Goal: Information Seeking & Learning: Stay updated

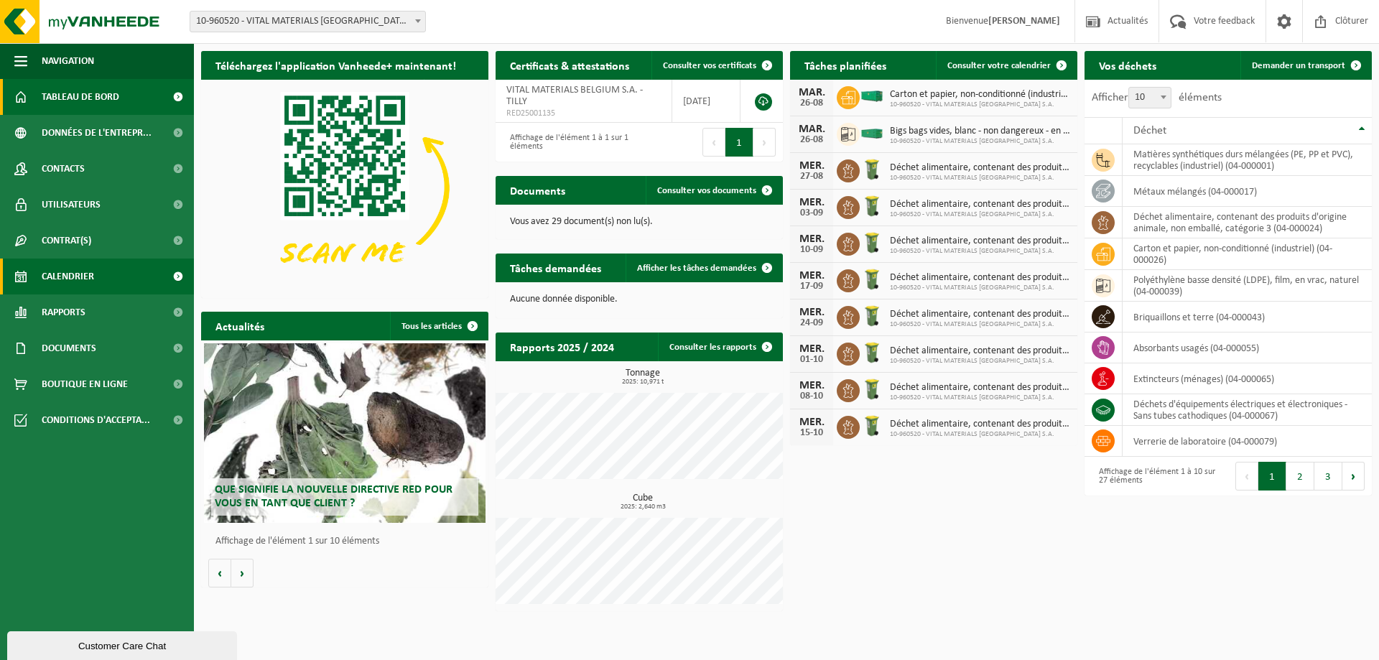
click at [58, 274] on span "Calendrier" at bounding box center [68, 277] width 52 height 36
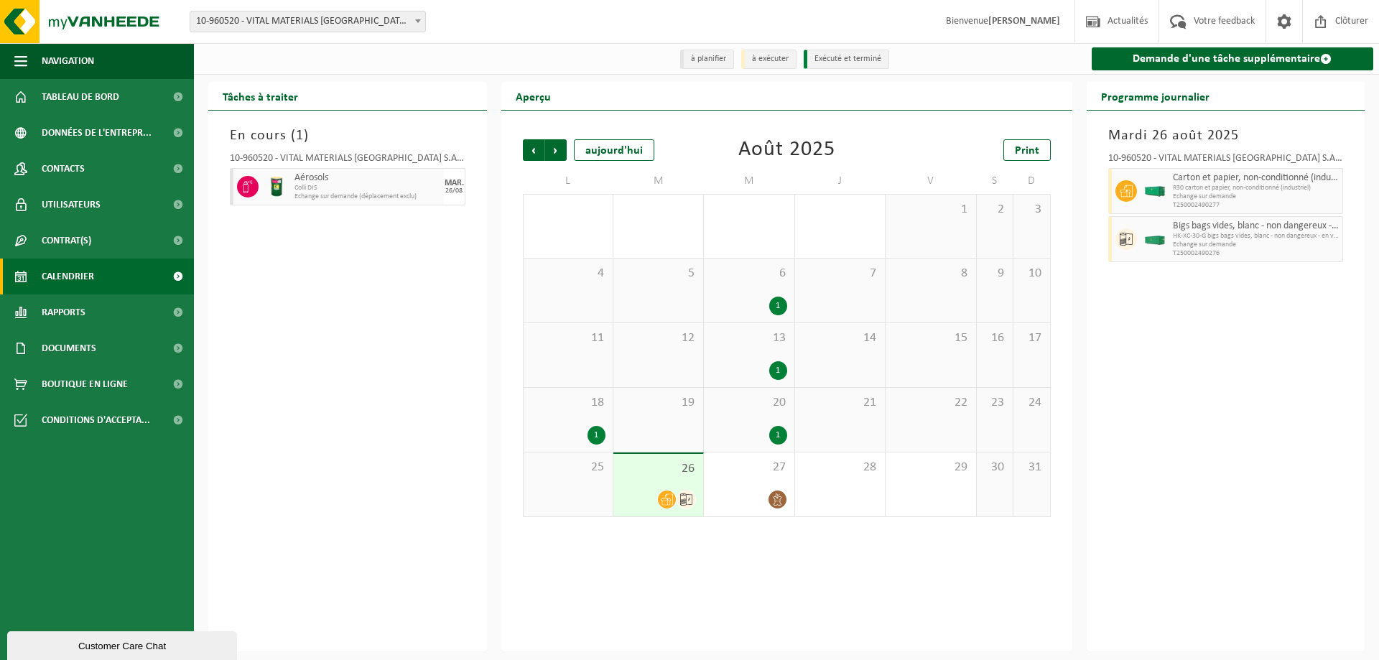
click at [1239, 210] on span "T250002490277" at bounding box center [1256, 205] width 167 height 9
click at [1242, 203] on span "T250002490277" at bounding box center [1256, 205] width 167 height 9
click at [1212, 253] on span "T250002490276" at bounding box center [1256, 253] width 167 height 9
click at [555, 150] on span "Suivant" at bounding box center [556, 150] width 22 height 22
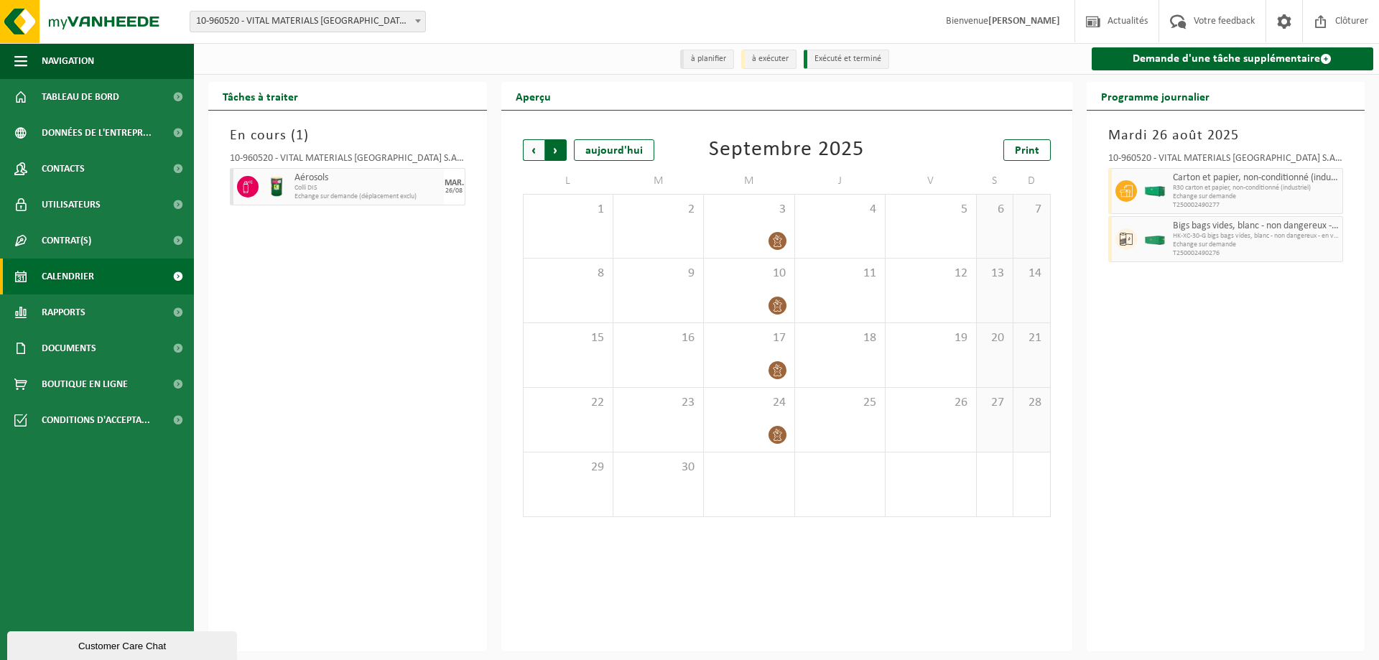
click at [542, 154] on span "Précédent" at bounding box center [534, 150] width 22 height 22
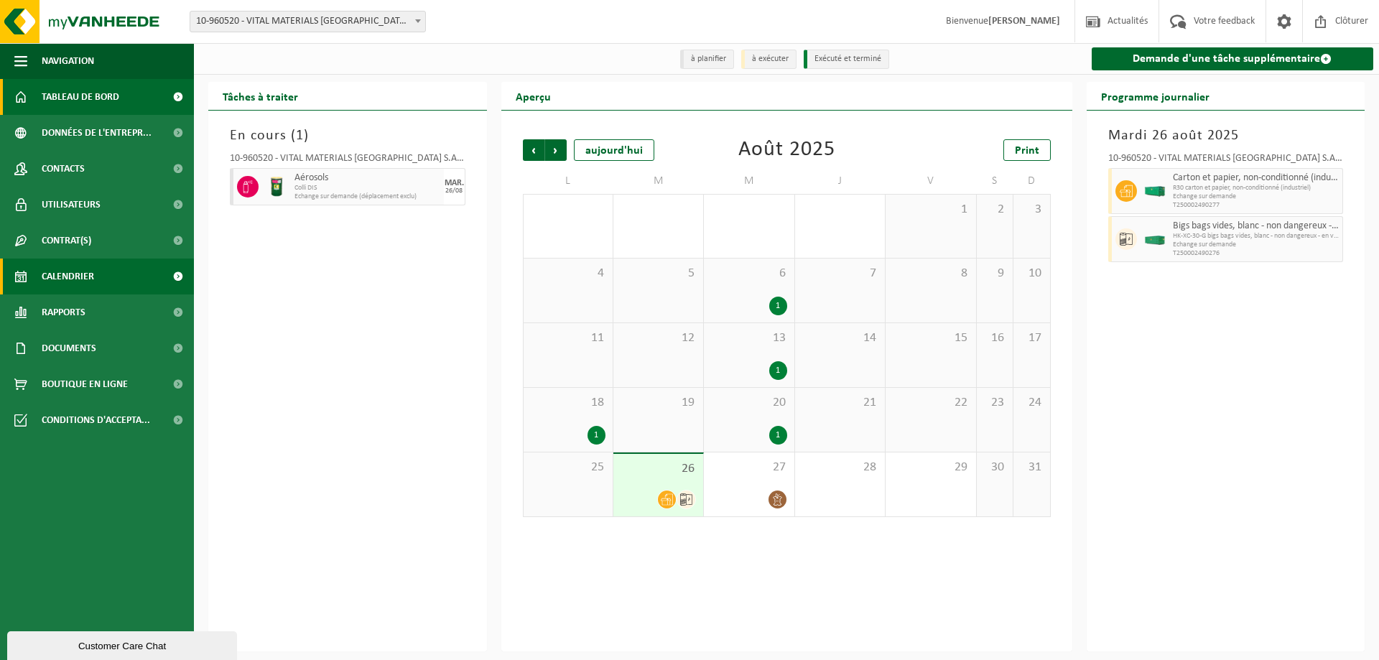
click at [135, 88] on link "Tableau de bord" at bounding box center [97, 97] width 194 height 36
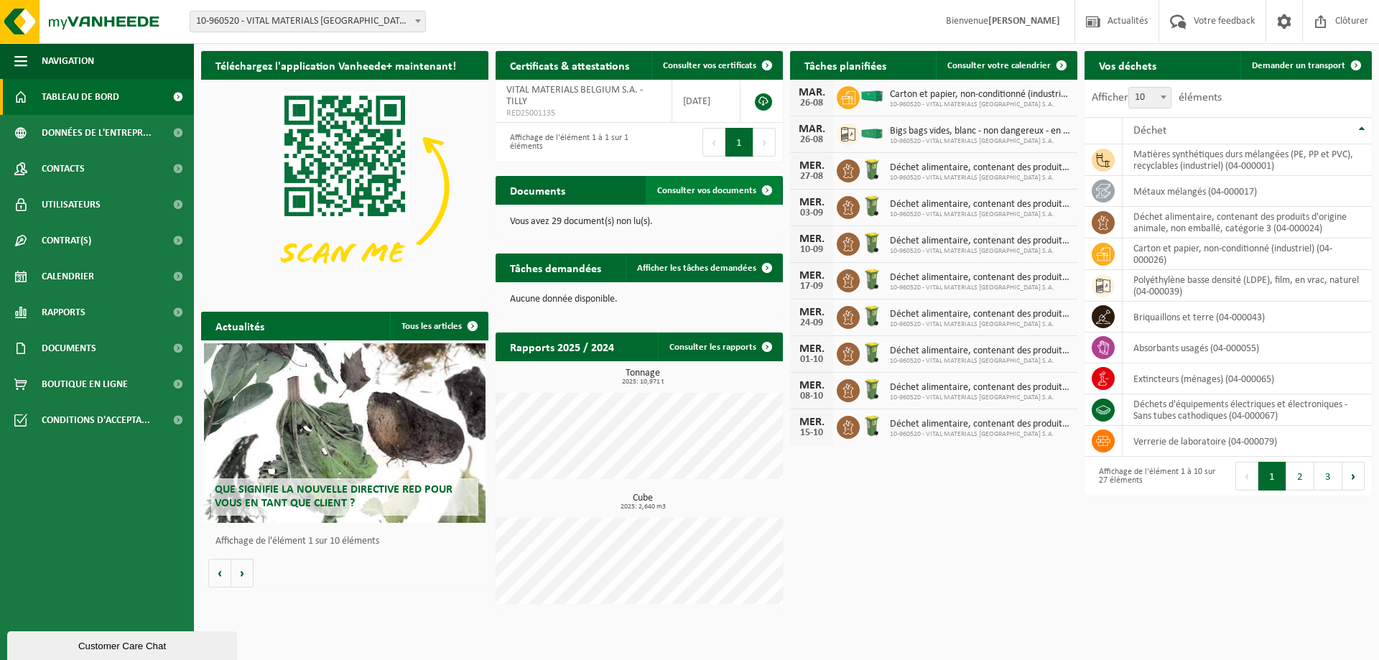
click at [688, 185] on link "Consulter vos documents" at bounding box center [714, 190] width 136 height 29
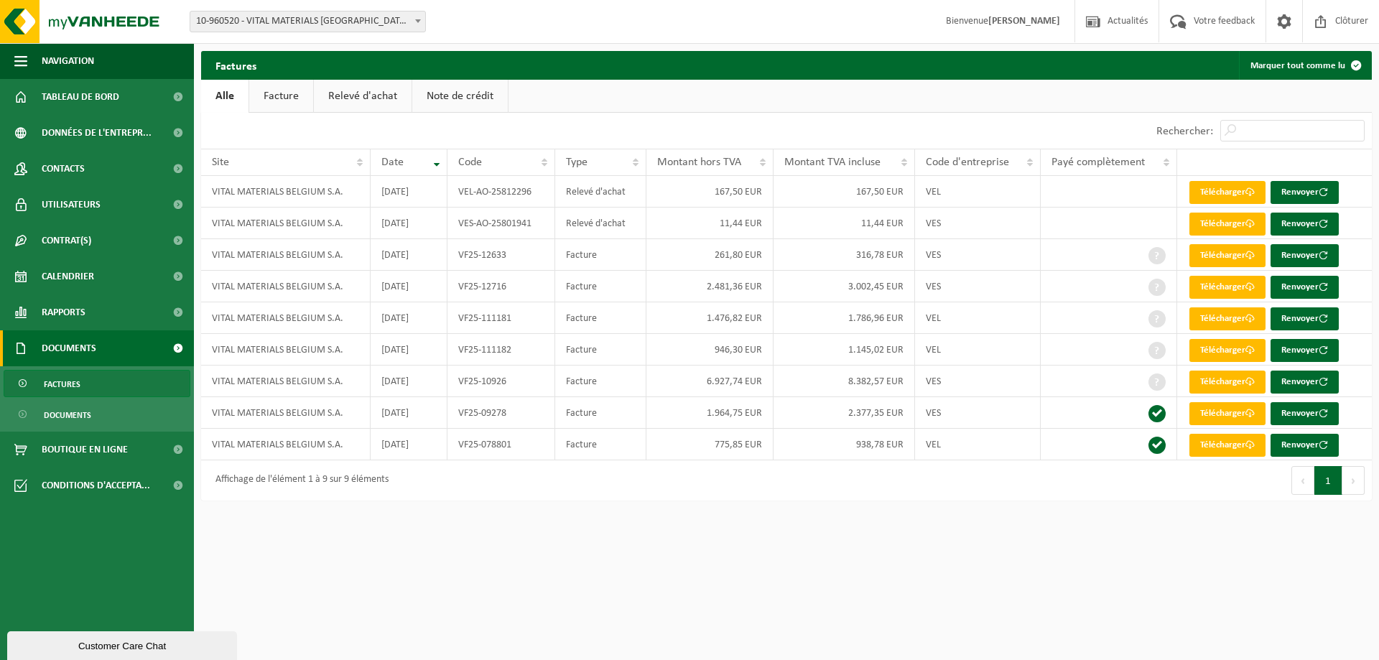
drag, startPoint x: 431, startPoint y: 106, endPoint x: 443, endPoint y: 104, distance: 11.7
click at [431, 106] on link "Note de crédit" at bounding box center [460, 96] width 96 height 33
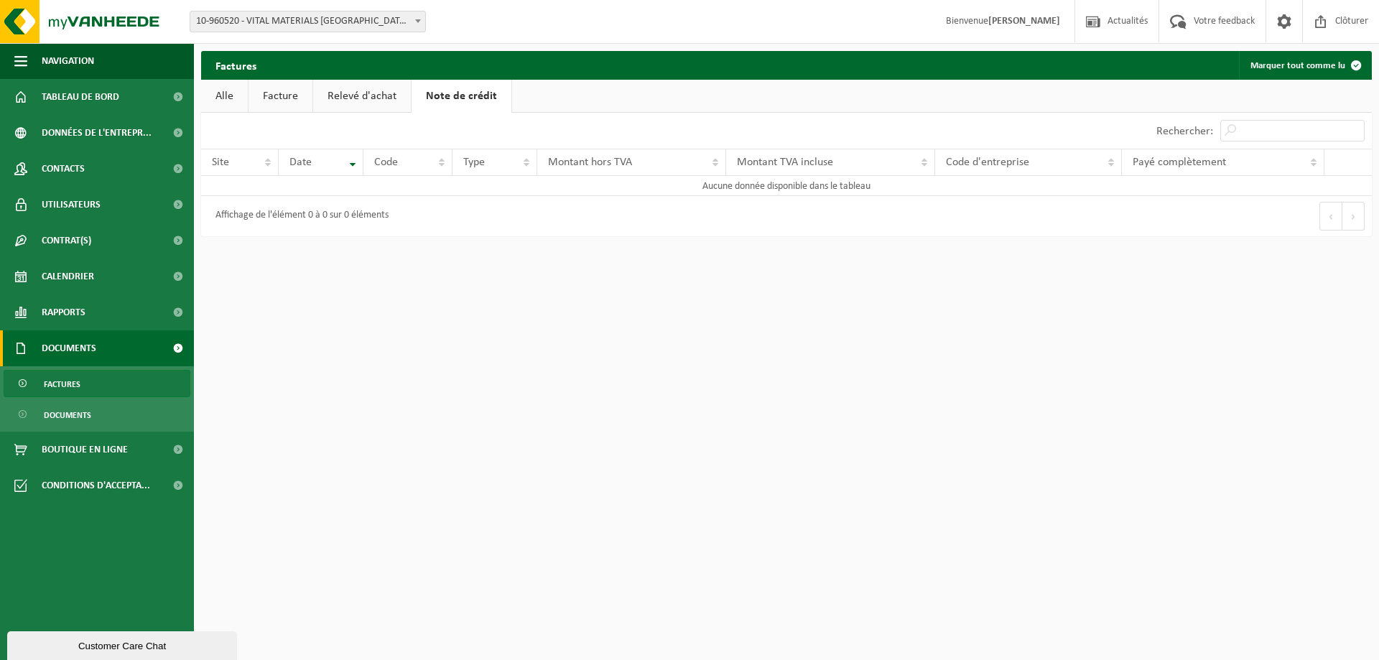
click at [443, 104] on link "Note de crédit" at bounding box center [462, 96] width 100 height 33
click at [377, 101] on link "Relevé d'achat" at bounding box center [362, 96] width 98 height 33
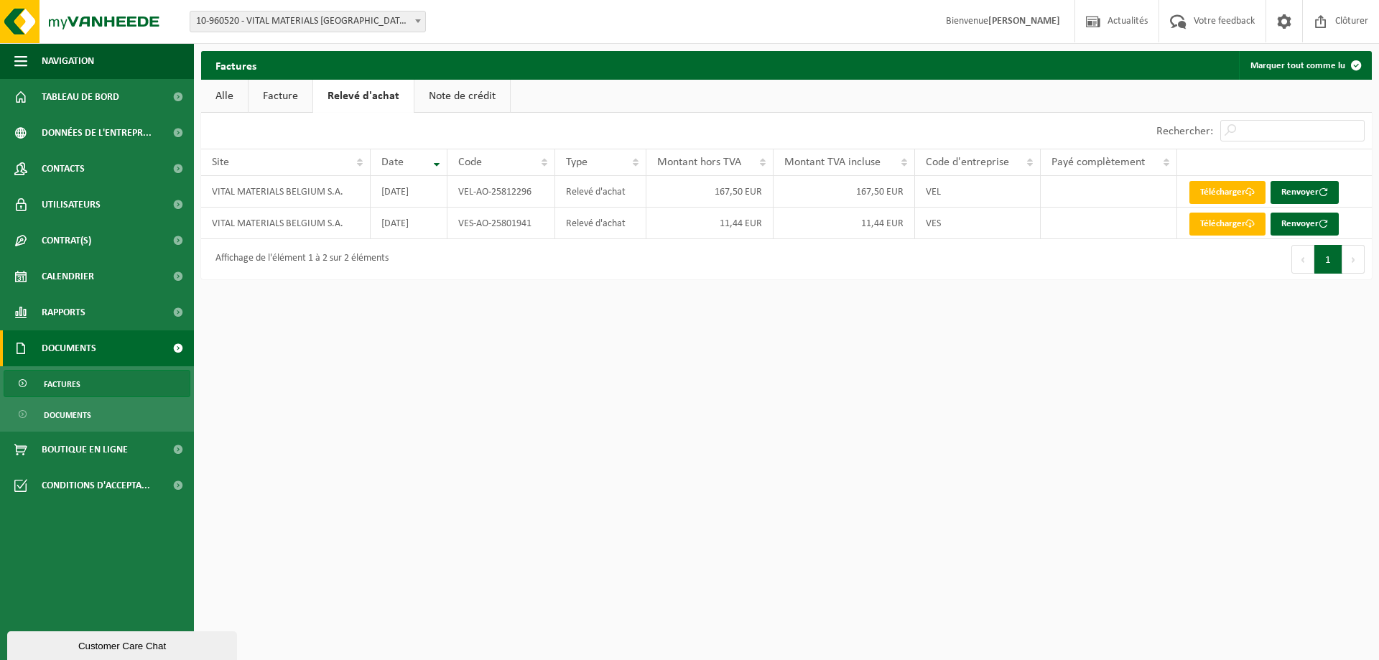
click at [301, 98] on link "Facture" at bounding box center [281, 96] width 64 height 33
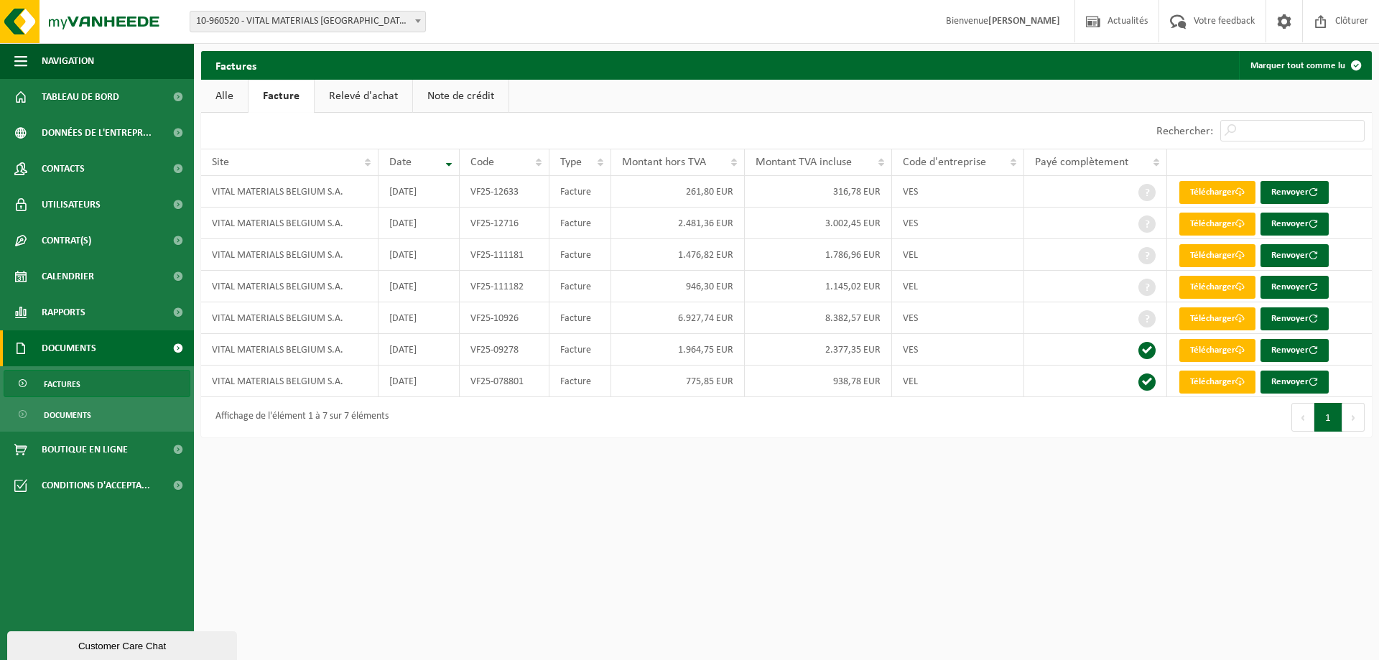
click at [367, 97] on link "Relevé d'achat" at bounding box center [364, 96] width 98 height 33
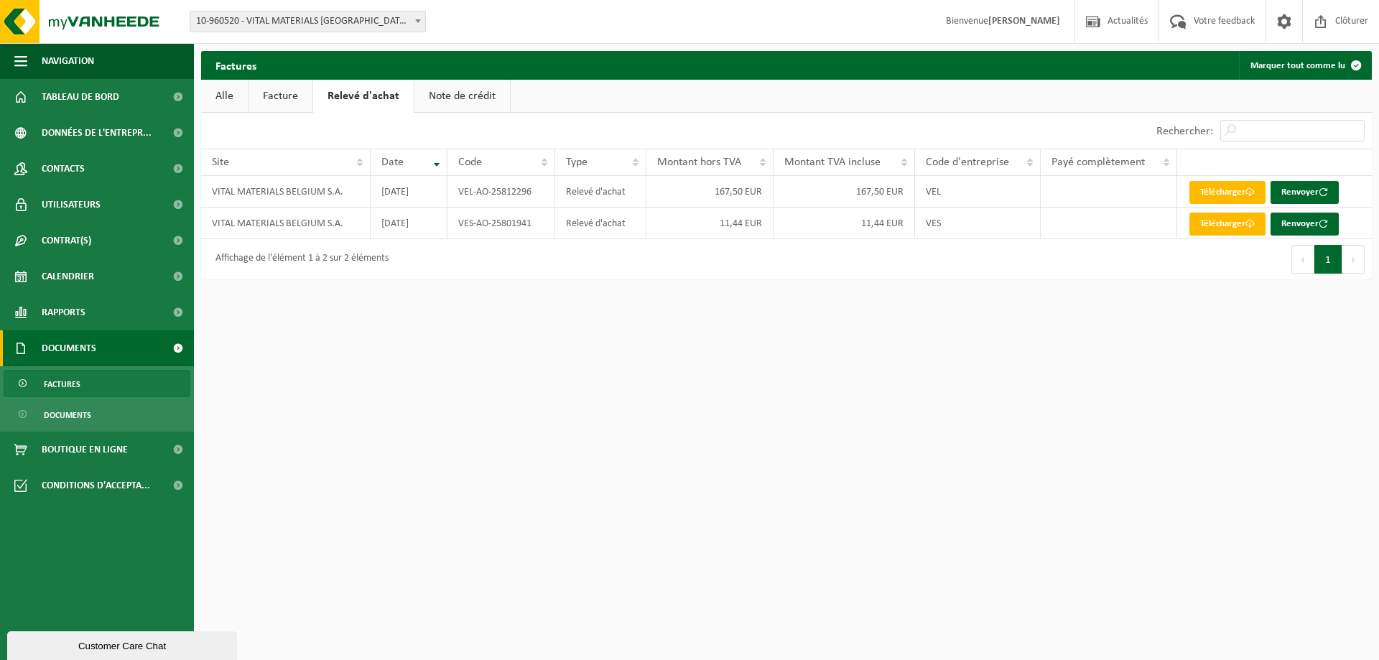
click at [466, 96] on link "Note de crédit" at bounding box center [463, 96] width 96 height 33
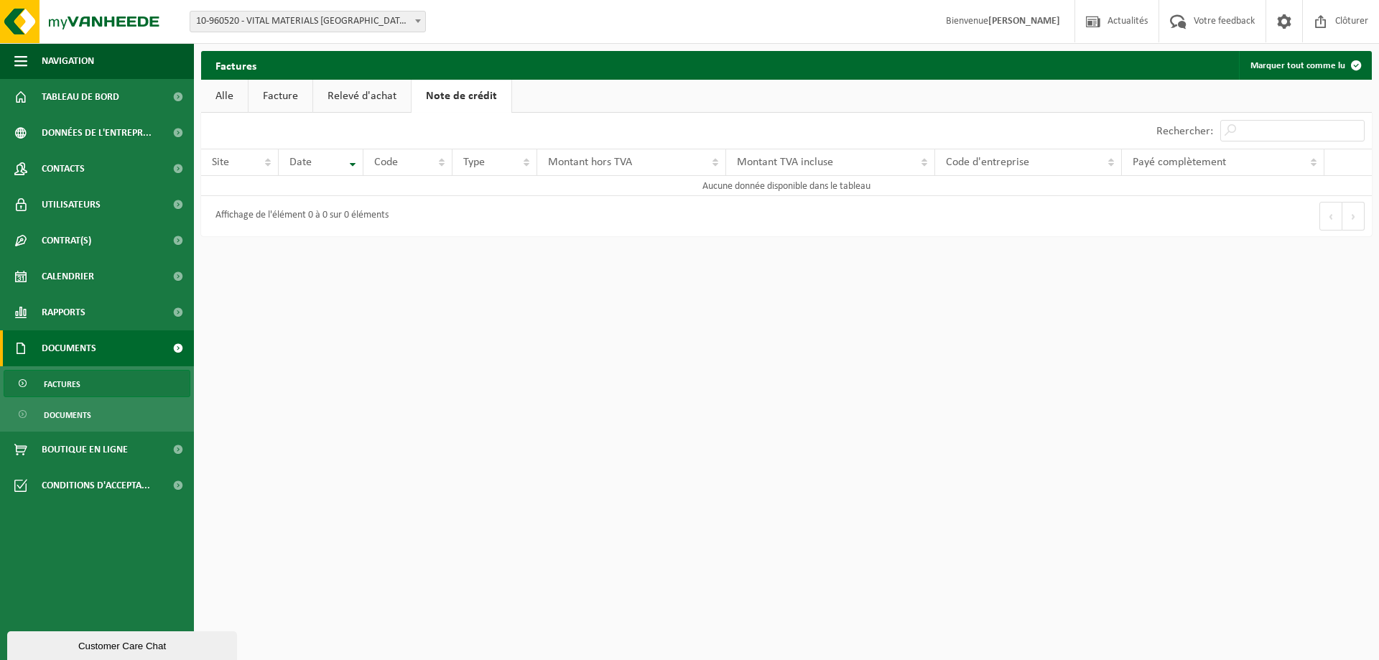
click at [355, 80] on link "Relevé d'achat" at bounding box center [362, 96] width 98 height 33
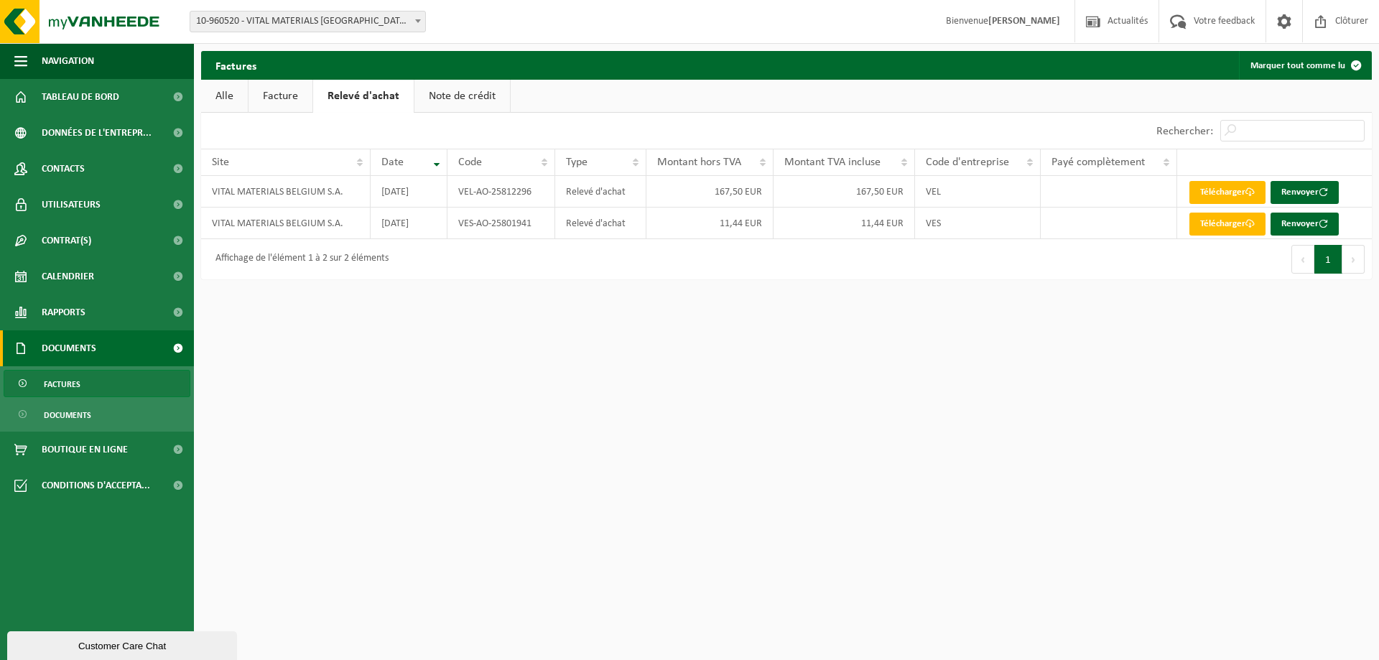
click at [292, 90] on link "Facture" at bounding box center [281, 96] width 64 height 33
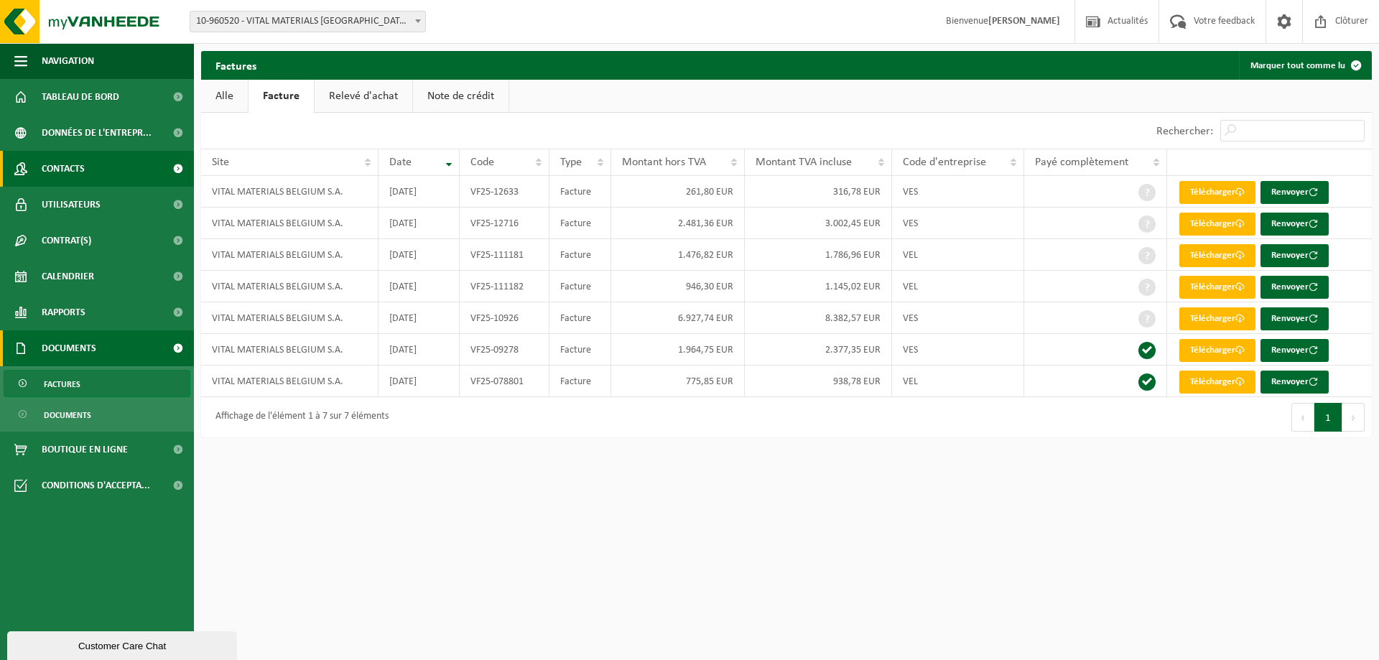
click at [75, 169] on span "Contacts" at bounding box center [63, 169] width 43 height 36
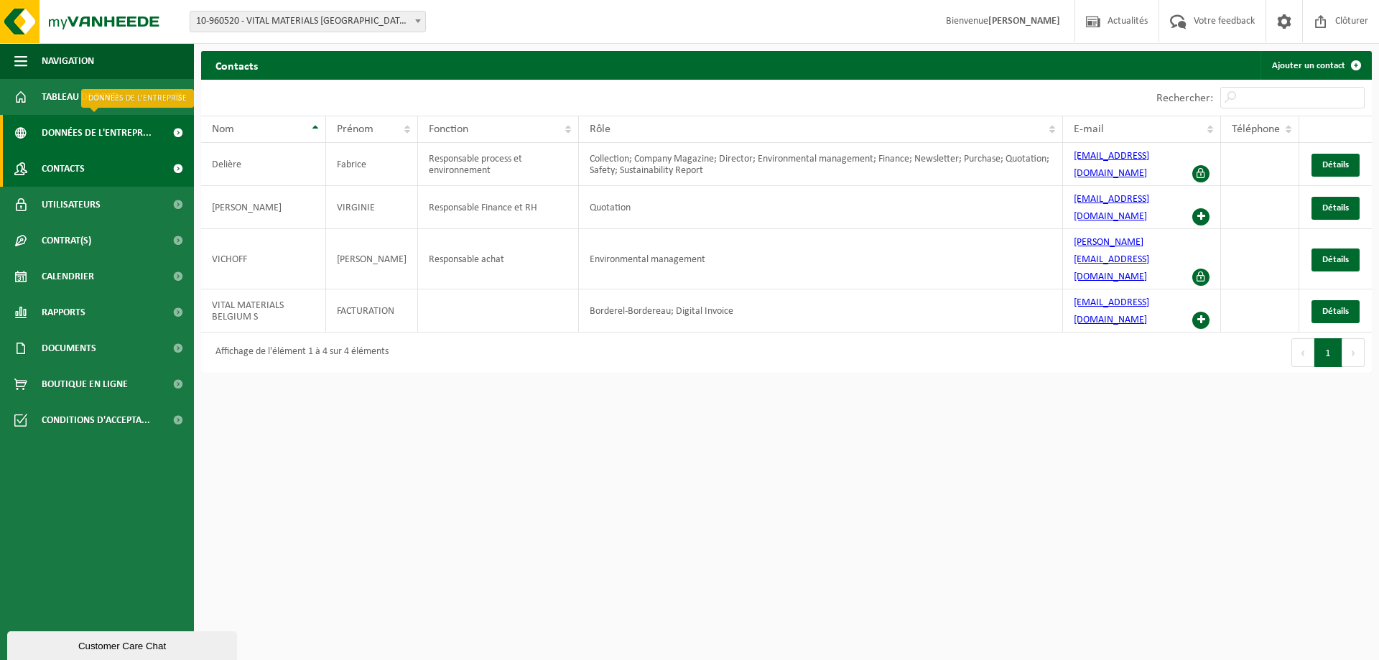
click at [91, 137] on span "Données de l'entrepr..." at bounding box center [97, 133] width 110 height 36
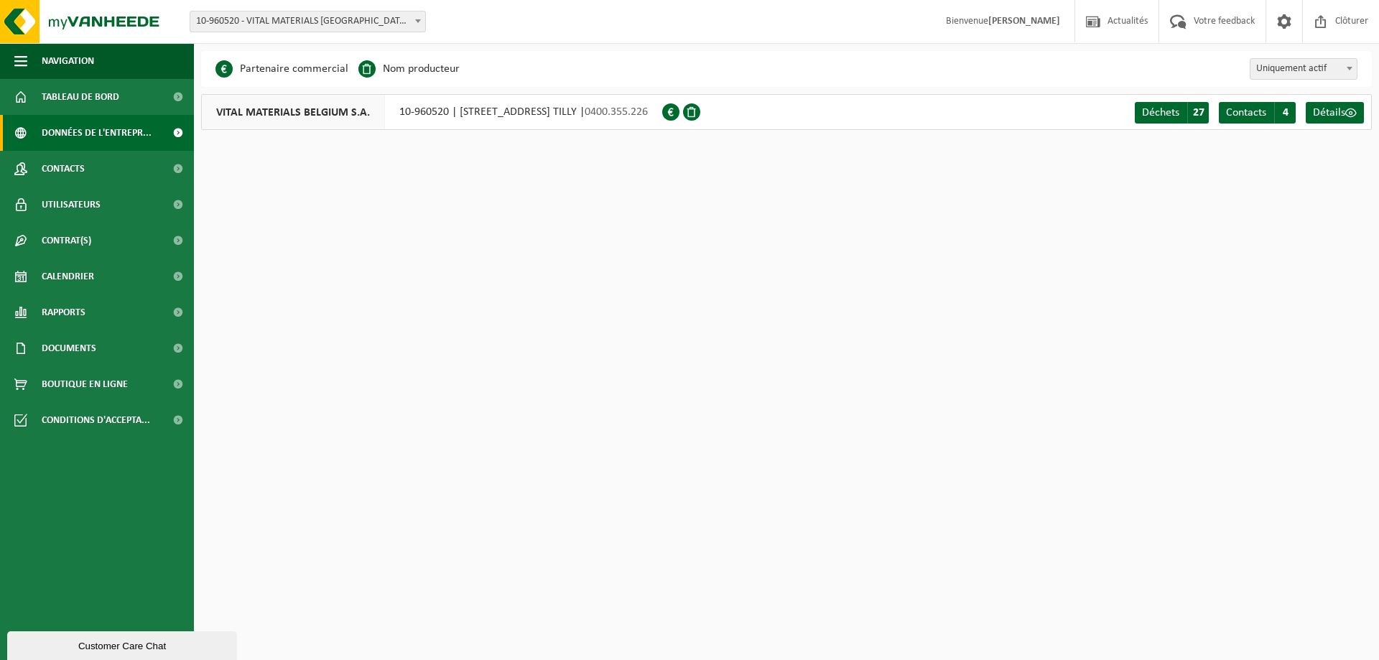
click at [104, 119] on span "Données de l'entrepr..." at bounding box center [97, 133] width 110 height 36
click at [109, 114] on span "Tableau de bord" at bounding box center [81, 97] width 78 height 36
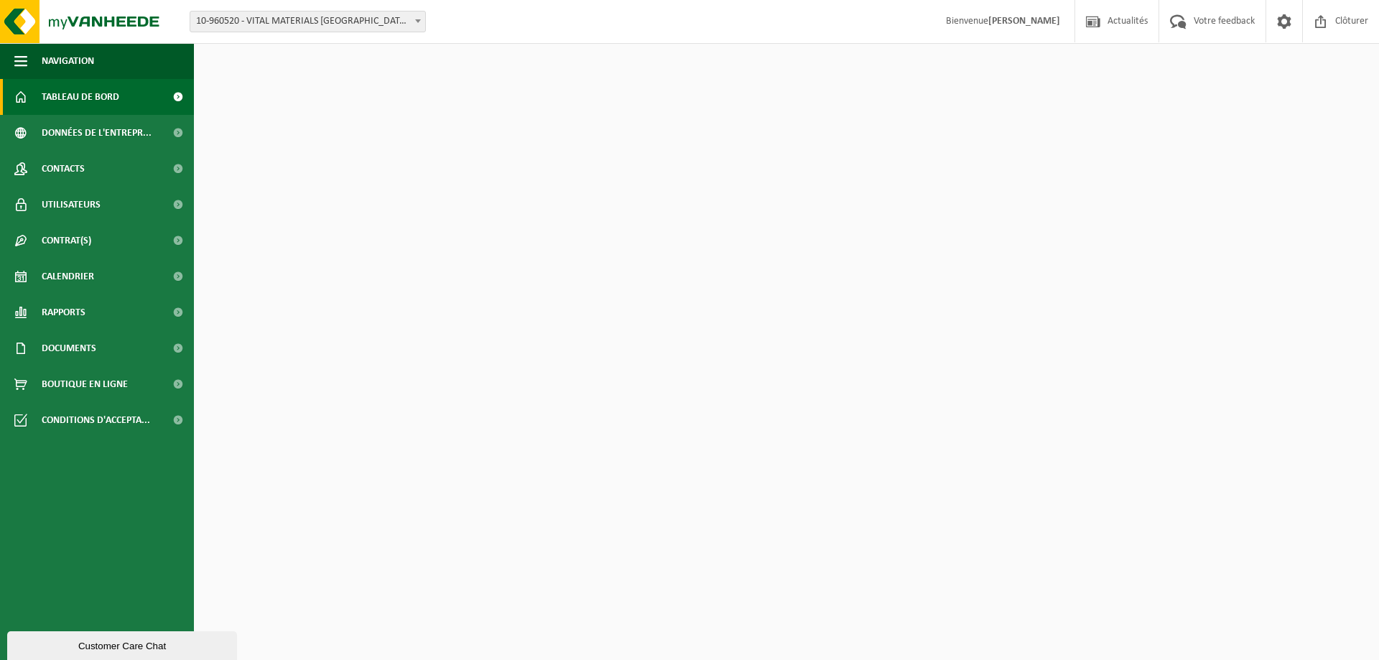
click at [116, 108] on span "Tableau de bord" at bounding box center [81, 97] width 78 height 36
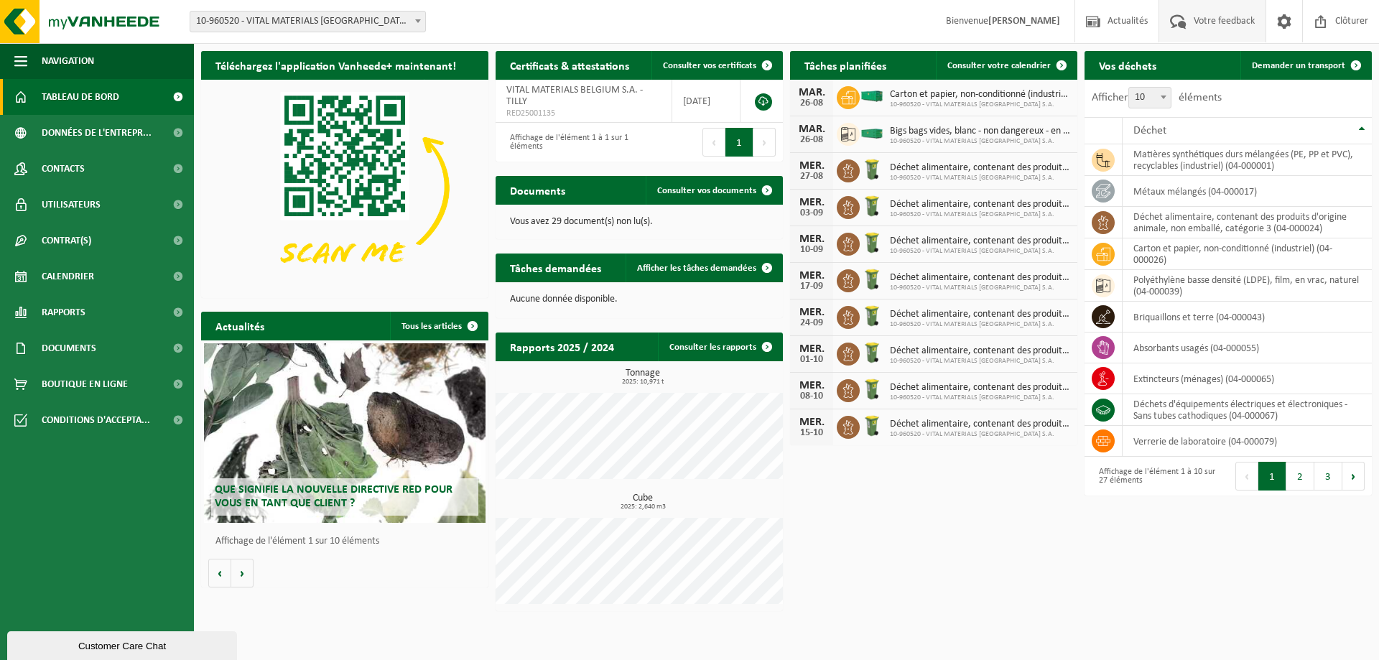
click at [1201, 19] on span "Votre feedback" at bounding box center [1224, 21] width 68 height 42
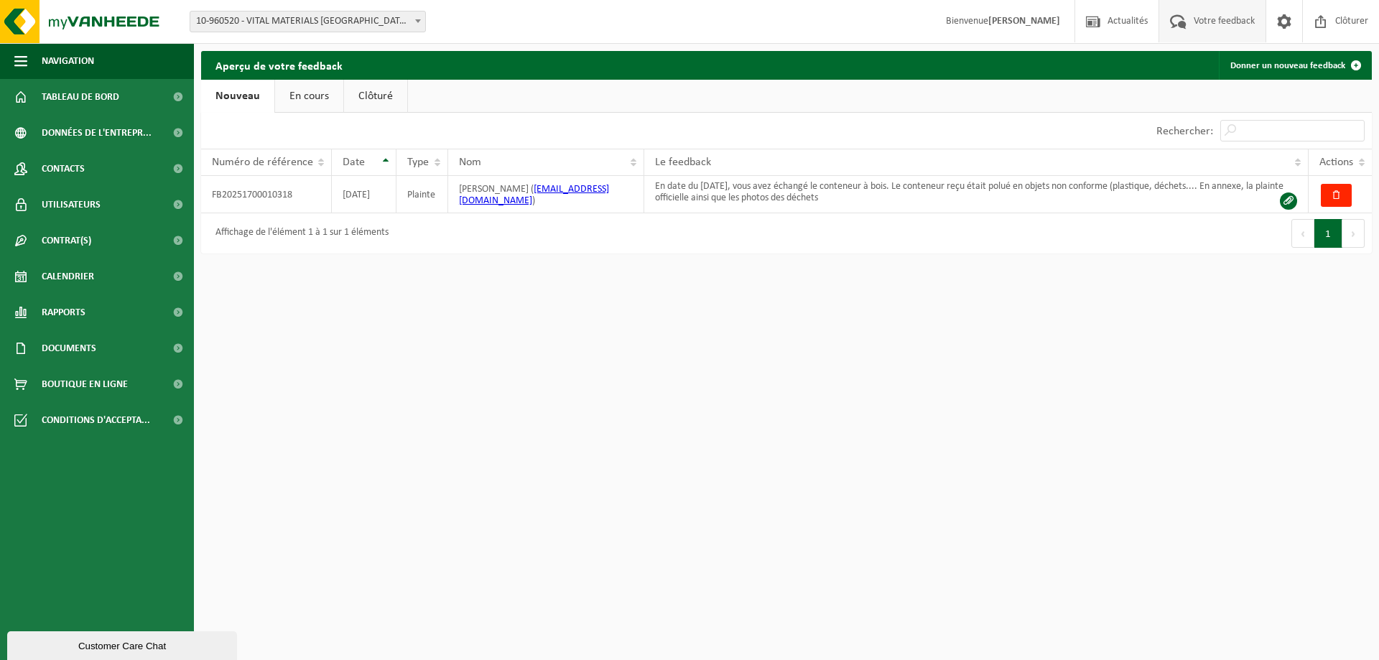
click at [330, 106] on link "En cours" at bounding box center [309, 96] width 68 height 33
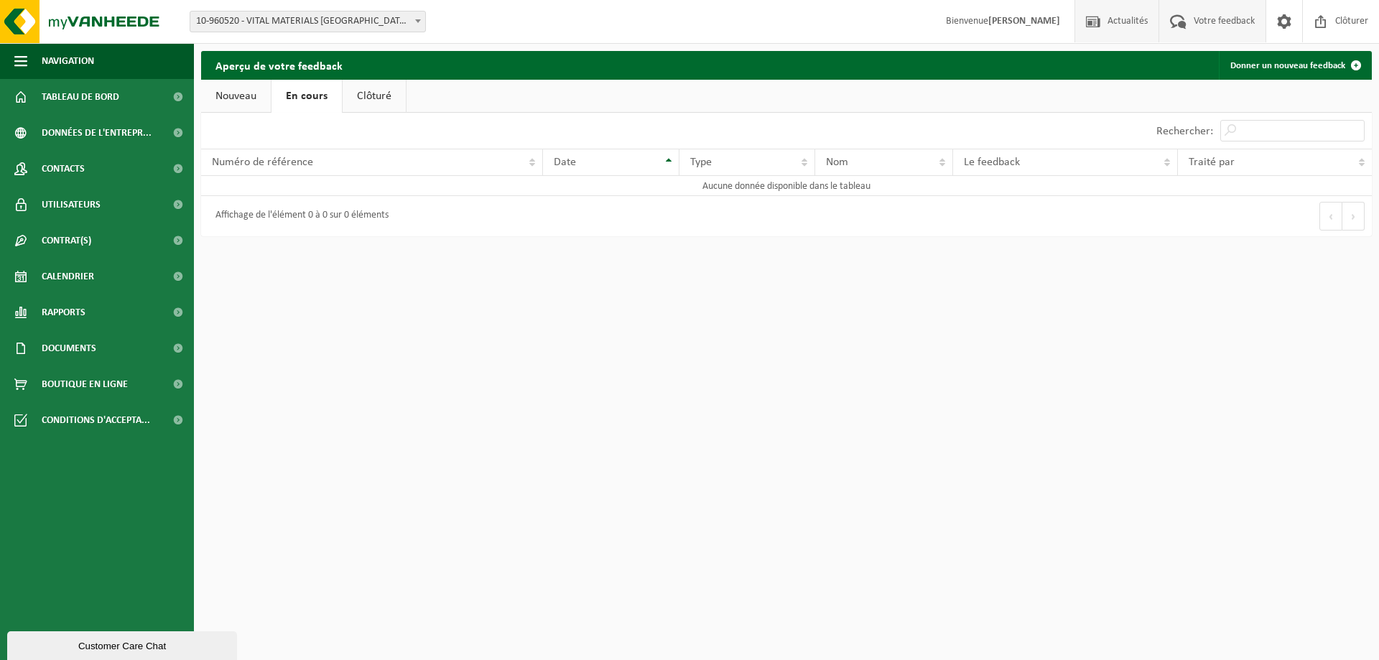
click at [1108, 29] on span "Actualités" at bounding box center [1127, 21] width 47 height 42
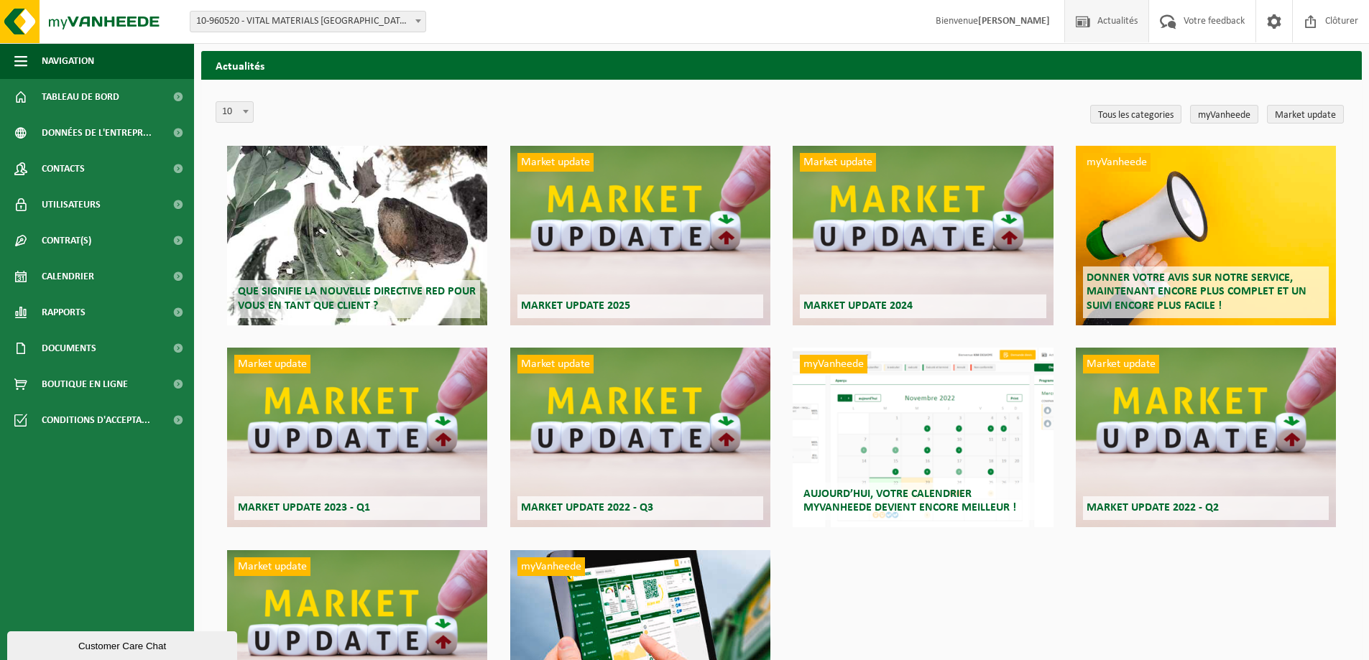
click at [639, 260] on div "Market update Market update 2025" at bounding box center [640, 236] width 260 height 180
click at [341, 251] on div "Que signifie la nouvelle directive RED pour vous en tant que client ?" at bounding box center [357, 236] width 260 height 180
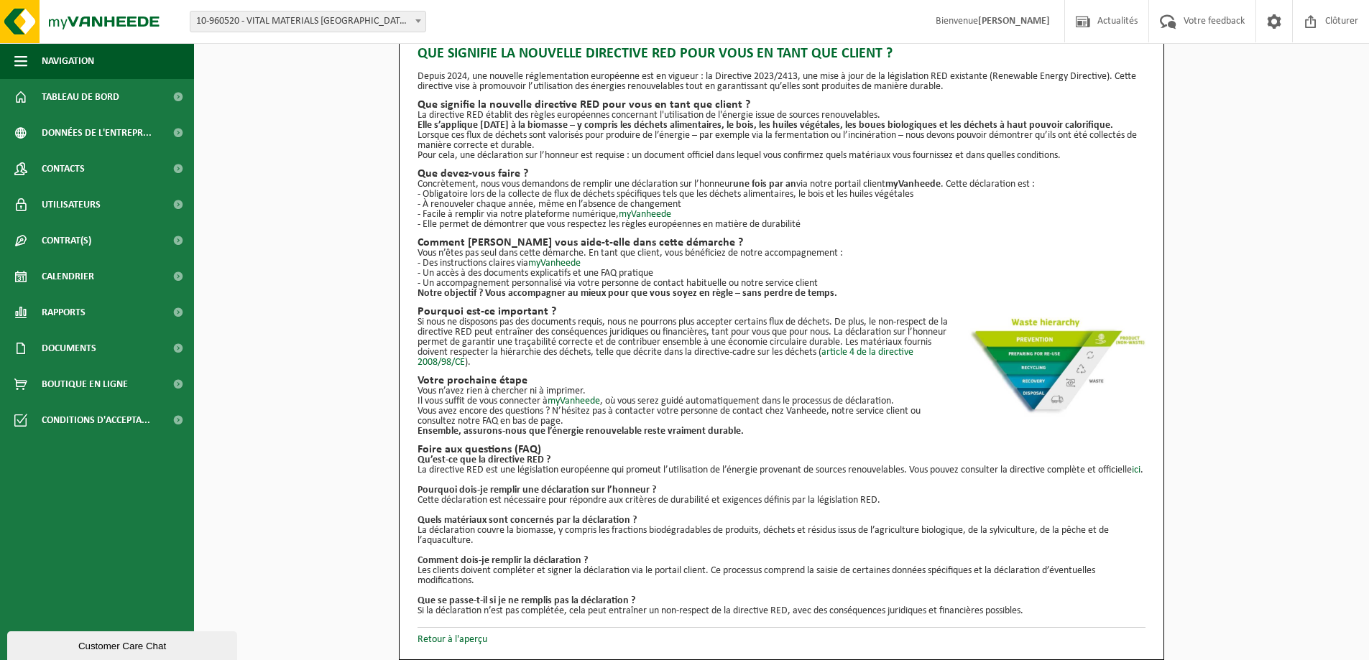
scroll to position [40, 0]
click at [452, 644] on link "Retour à l'aperçu" at bounding box center [452, 639] width 70 height 11
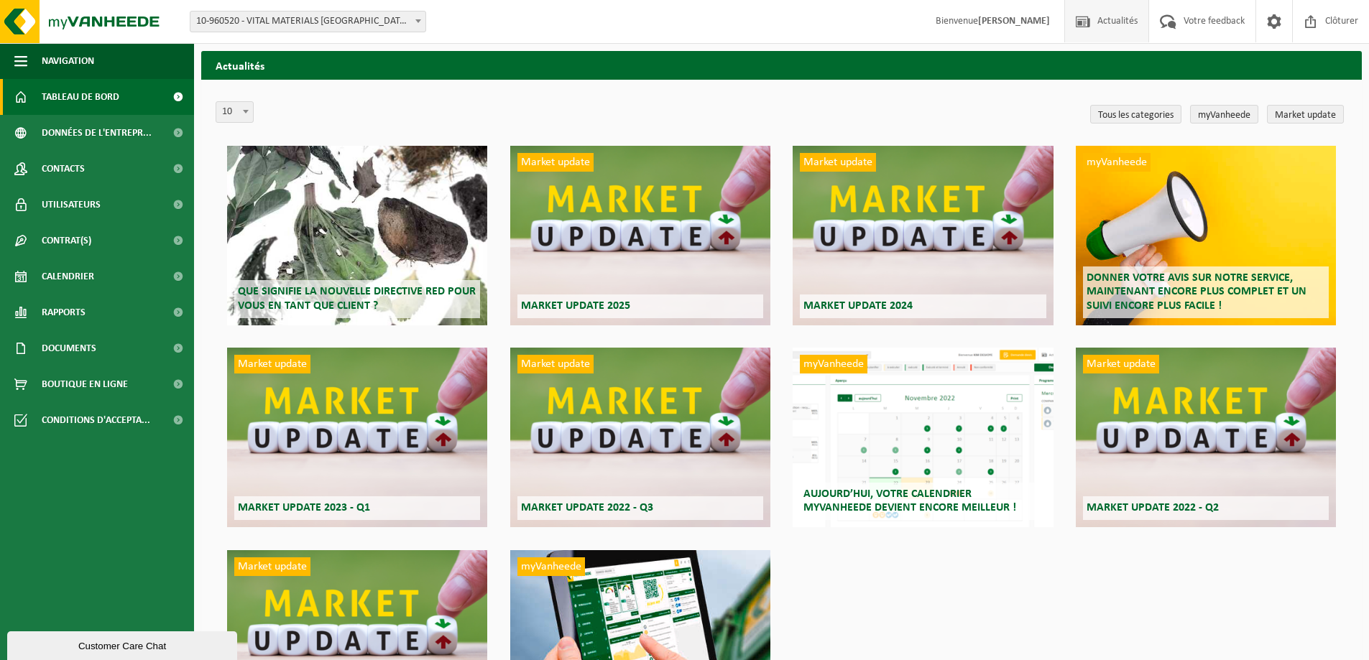
click at [31, 84] on link "Tableau de bord" at bounding box center [97, 97] width 194 height 36
